Goal: Task Accomplishment & Management: Complete application form

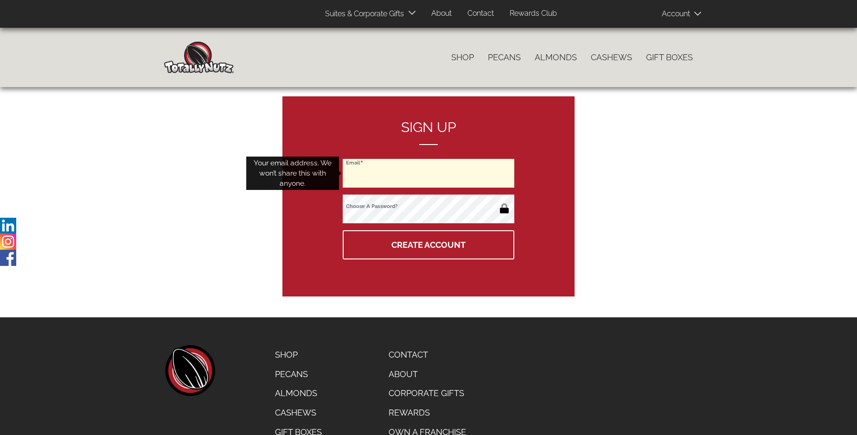
click at [429, 173] on input "Email" at bounding box center [429, 173] width 172 height 29
type input "vitaliy.shakirov@gmail.com"
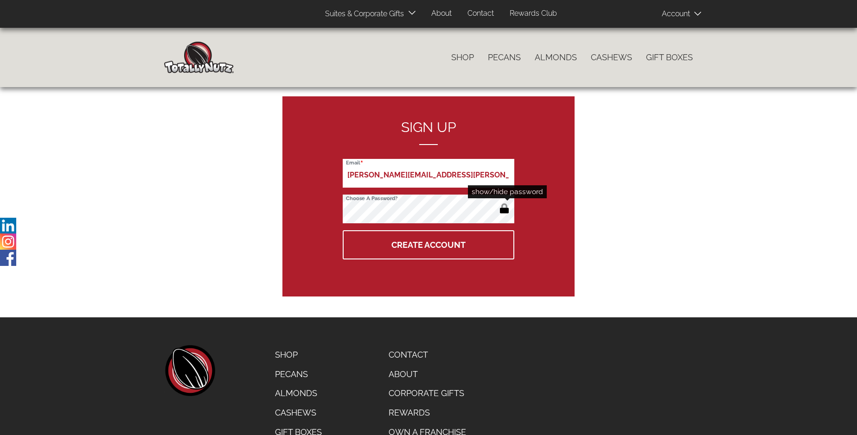
click at [504, 210] on button "button" at bounding box center [504, 209] width 15 height 15
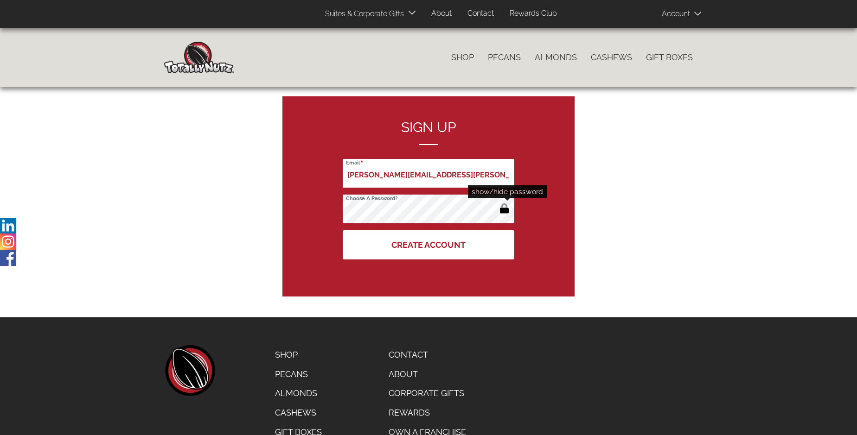
click at [429, 245] on button "Create Account" at bounding box center [429, 244] width 172 height 29
